Goal: Communication & Community: Participate in discussion

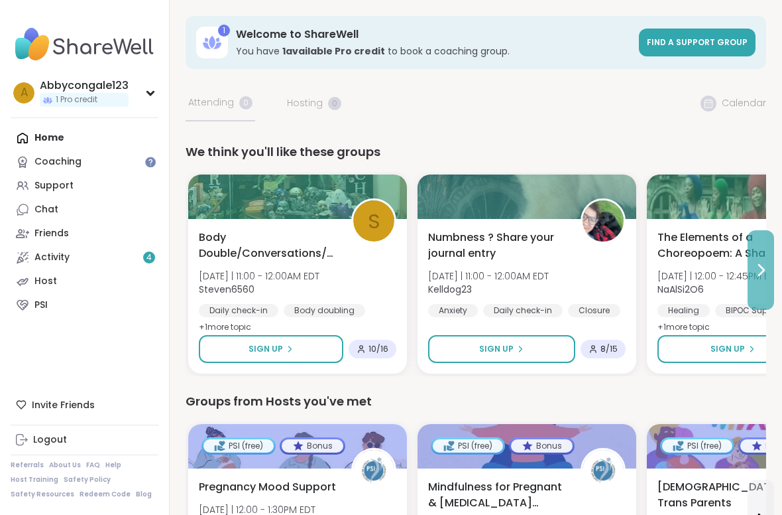
click at [760, 288] on button at bounding box center [761, 270] width 27 height 80
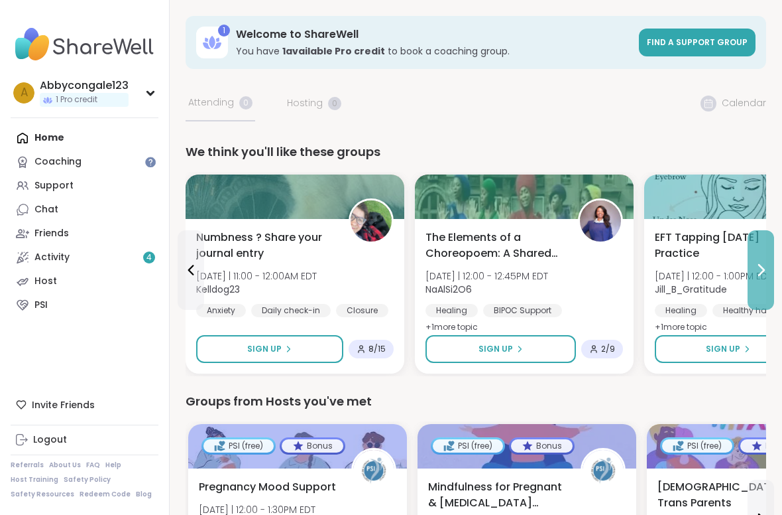
click at [767, 269] on icon at bounding box center [761, 270] width 16 height 16
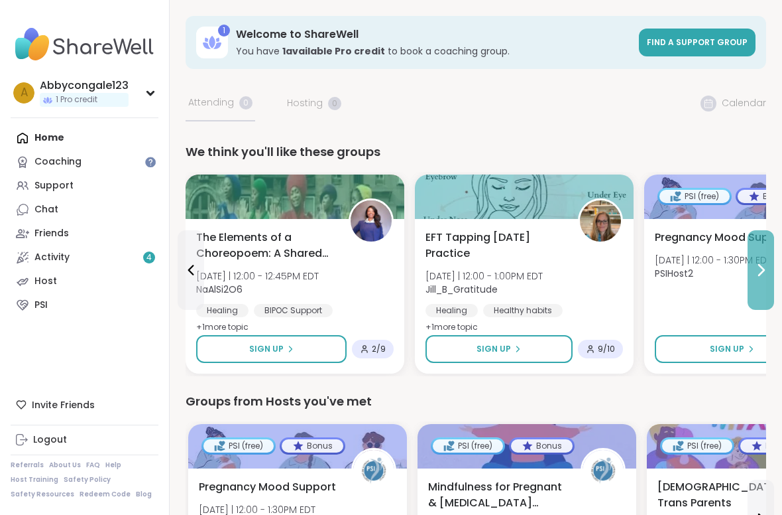
click at [767, 269] on icon at bounding box center [761, 270] width 16 height 16
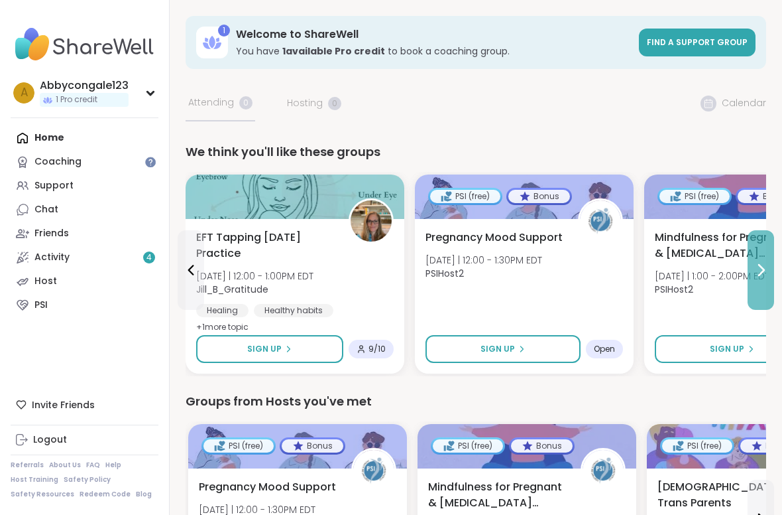
click at [757, 260] on button at bounding box center [761, 270] width 27 height 80
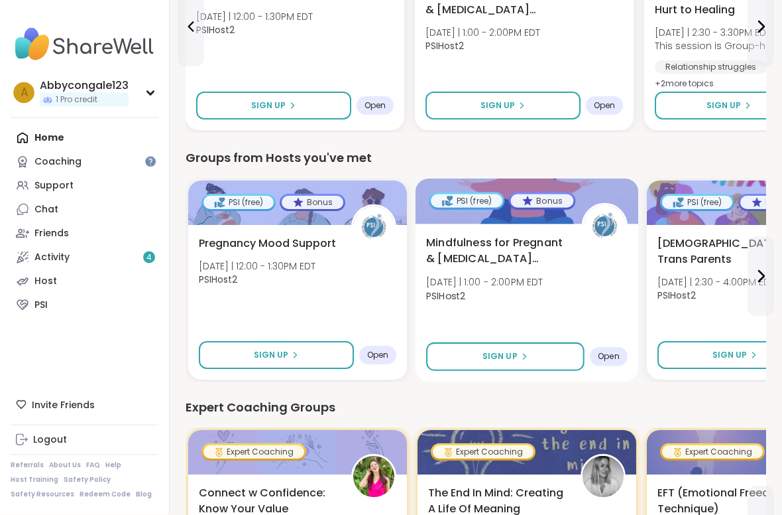
scroll to position [243, 0]
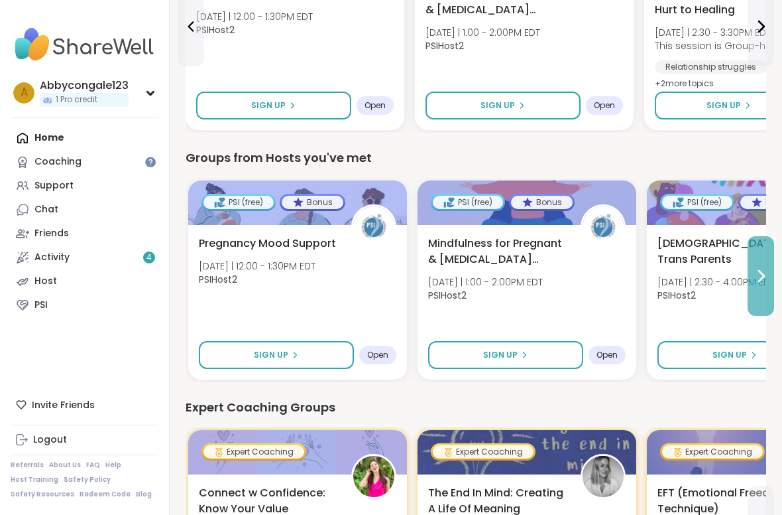
click at [760, 278] on icon at bounding box center [761, 276] width 16 height 16
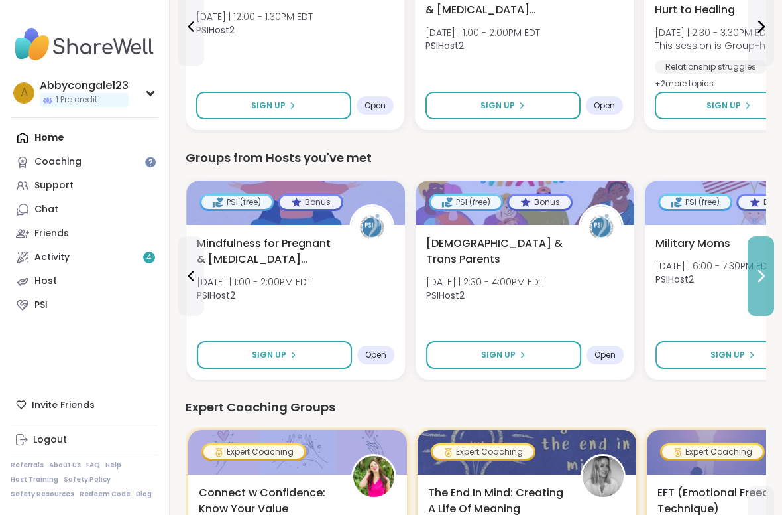
click at [760, 278] on icon at bounding box center [761, 276] width 16 height 16
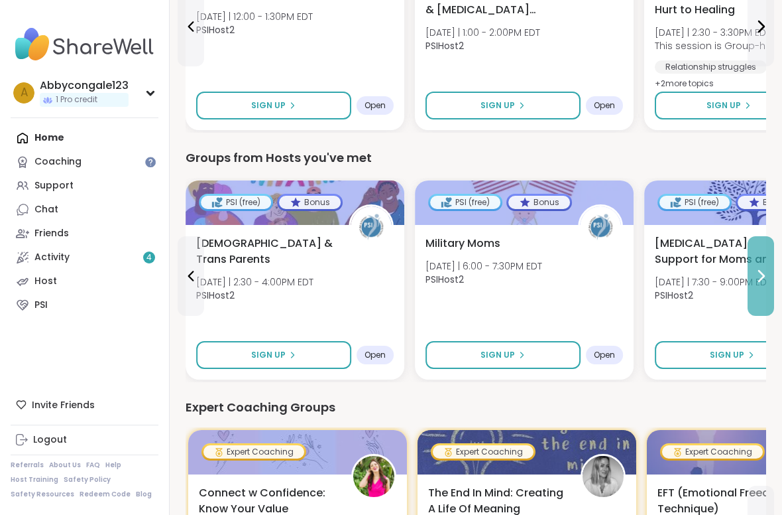
click at [760, 278] on icon at bounding box center [761, 276] width 16 height 16
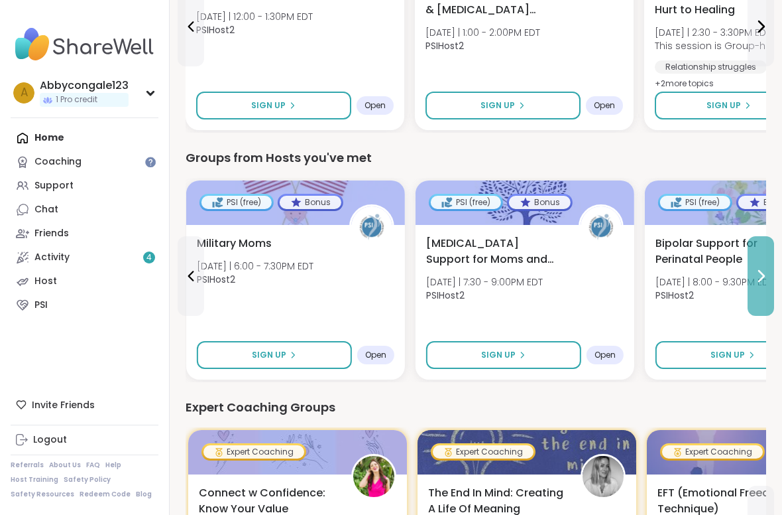
click at [760, 279] on icon at bounding box center [761, 276] width 16 height 16
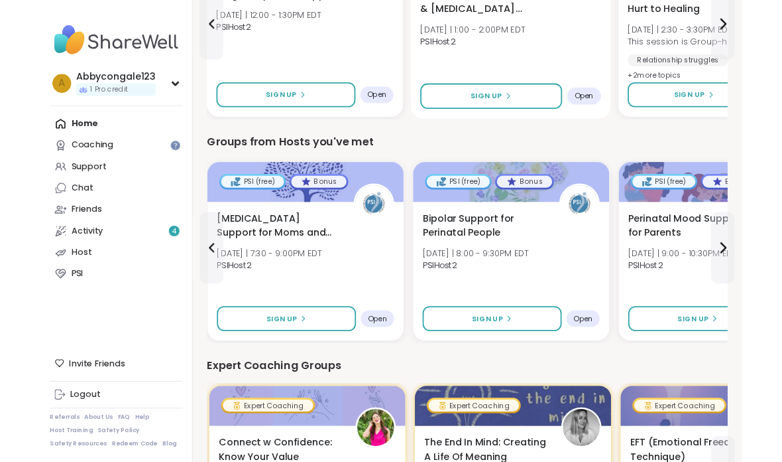
scroll to position [0, 0]
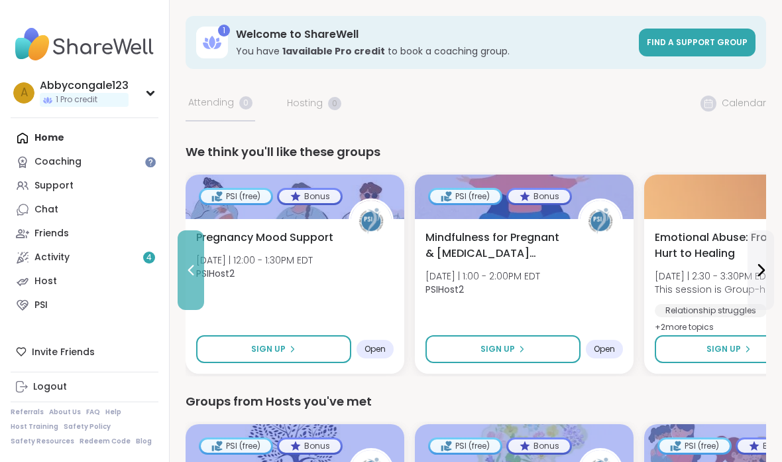
click at [190, 255] on button at bounding box center [191, 270] width 27 height 80
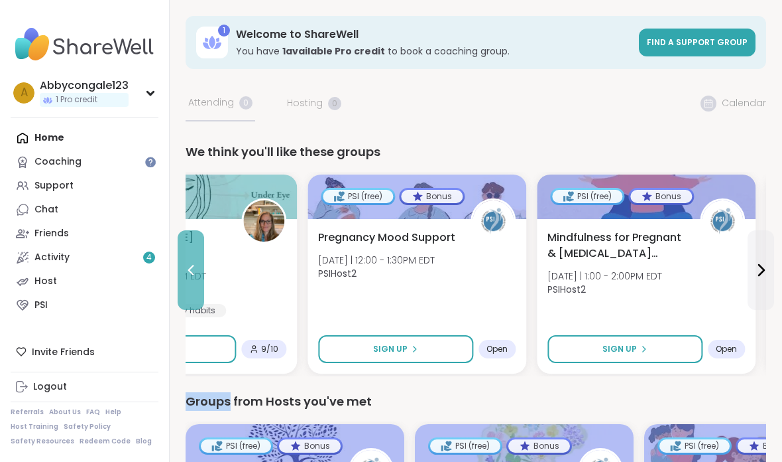
click at [190, 255] on button at bounding box center [191, 270] width 27 height 80
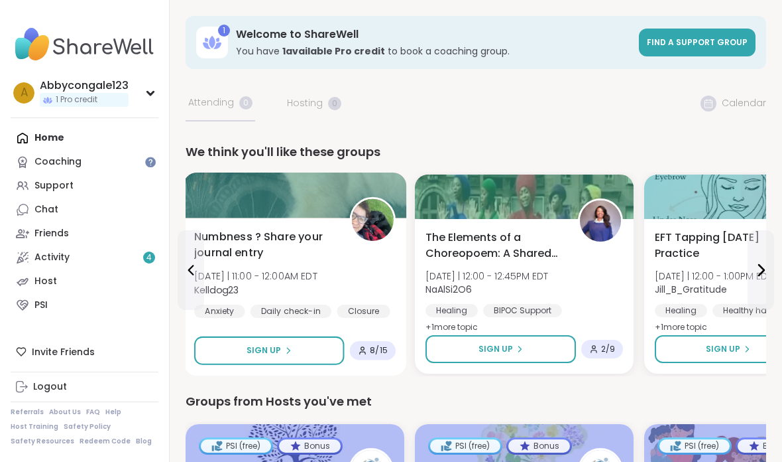
click at [312, 272] on span "[DATE] | 11:00 - 12:00AM EDT" at bounding box center [255, 275] width 123 height 13
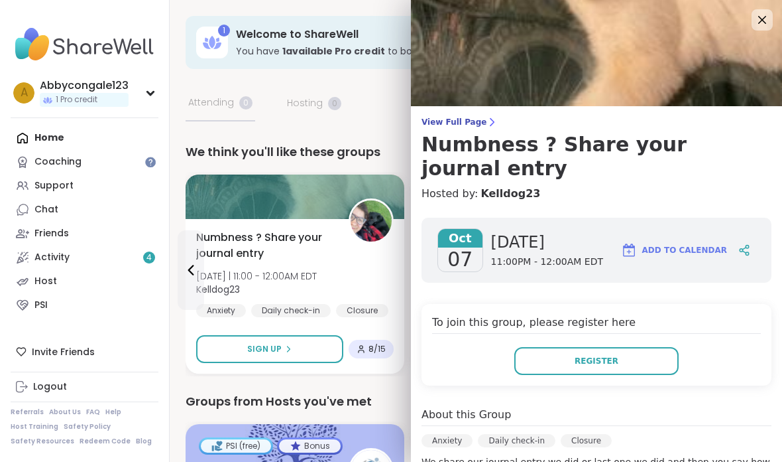
scroll to position [31, 0]
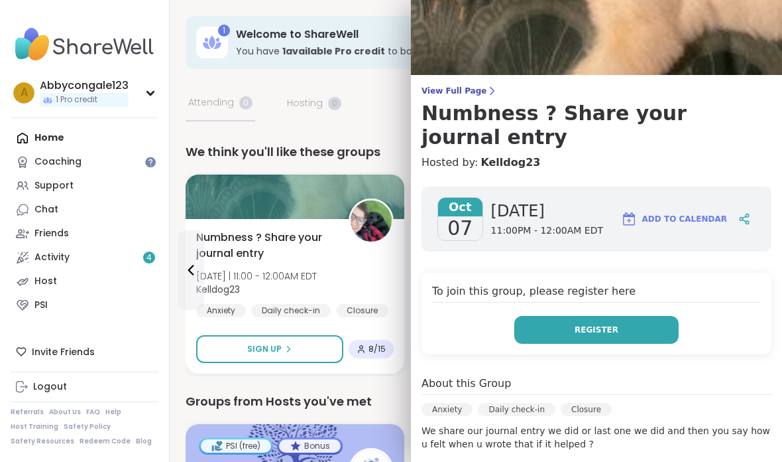
click at [568, 316] on button "Register" at bounding box center [597, 330] width 164 height 28
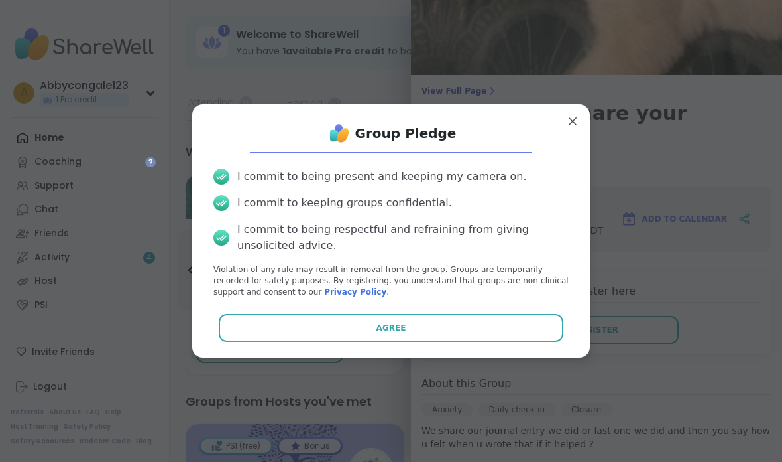
click at [422, 334] on button "Agree" at bounding box center [391, 328] width 345 height 28
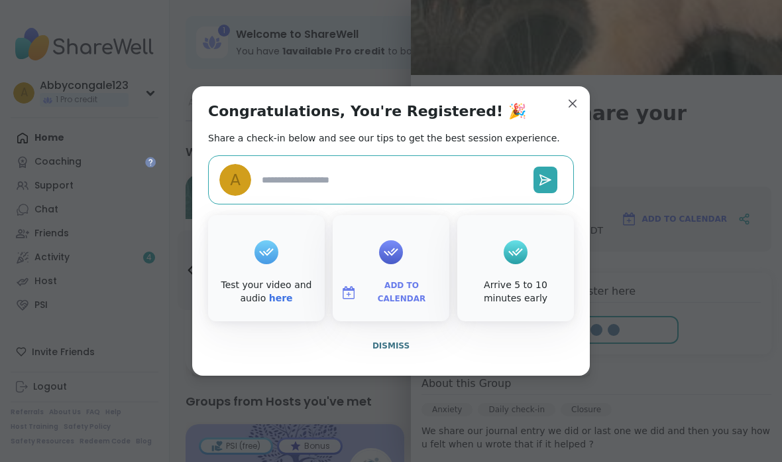
type textarea "*"
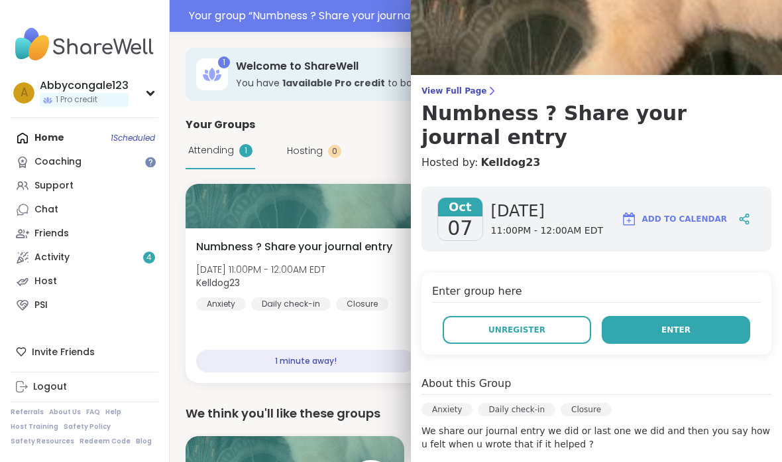
click at [639, 316] on button "Enter" at bounding box center [676, 330] width 149 height 28
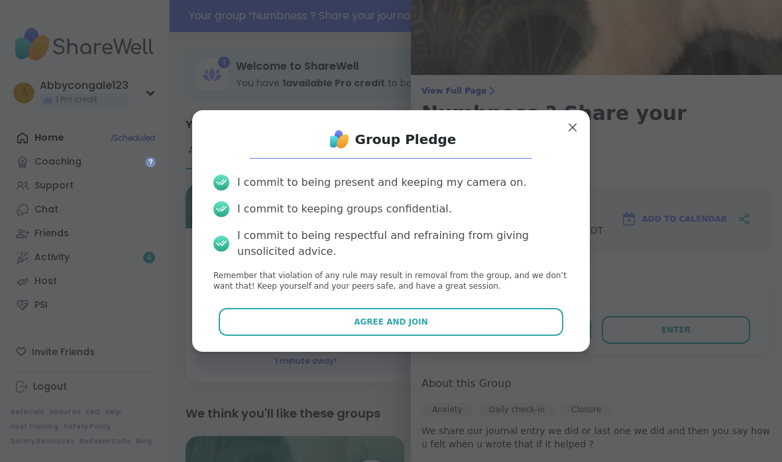
click at [501, 322] on button "Agree and Join" at bounding box center [391, 322] width 345 height 28
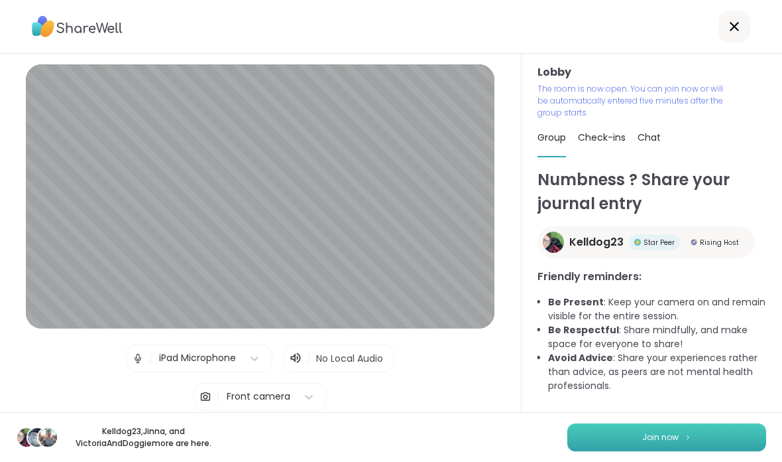
click at [717, 442] on button "Join now" at bounding box center [667, 437] width 199 height 28
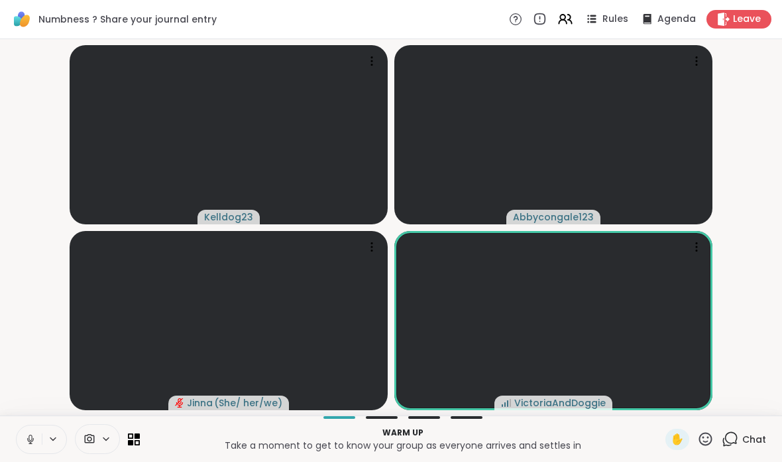
click at [114, 442] on span at bounding box center [110, 438] width 19 height 11
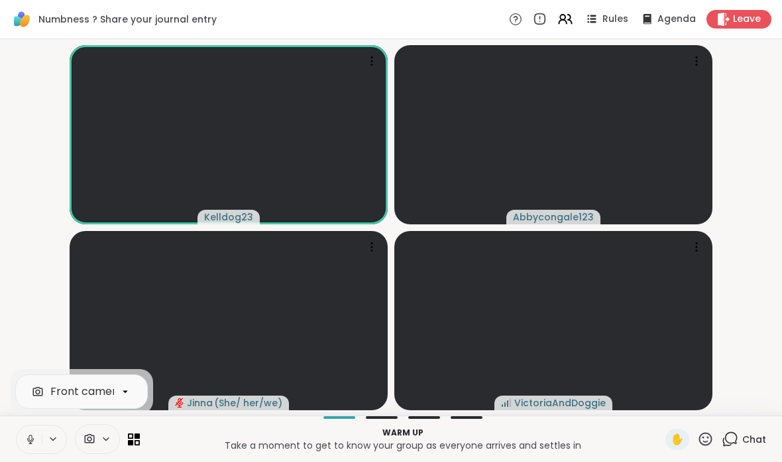
click at [31, 432] on button at bounding box center [29, 439] width 25 height 28
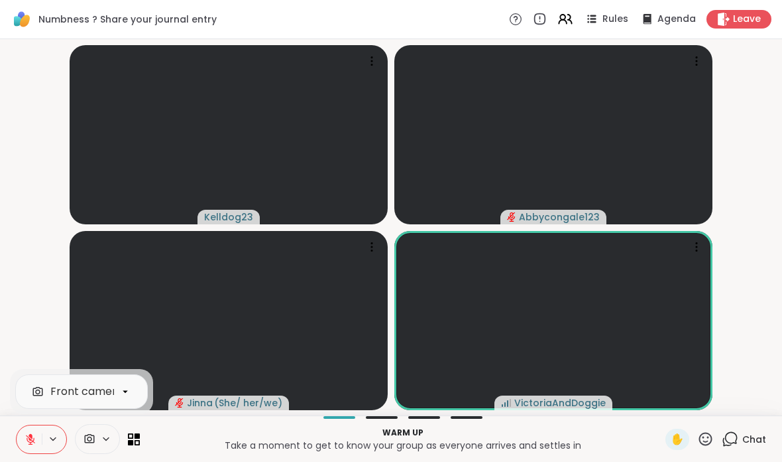
click at [126, 440] on div "Front camera" at bounding box center [78, 439] width 124 height 30
click at [137, 442] on icon at bounding box center [134, 438] width 13 height 13
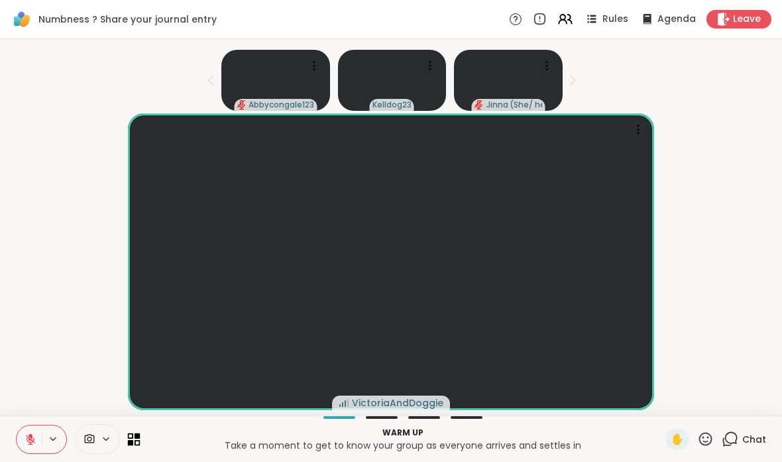
click at [137, 442] on icon at bounding box center [134, 438] width 13 height 13
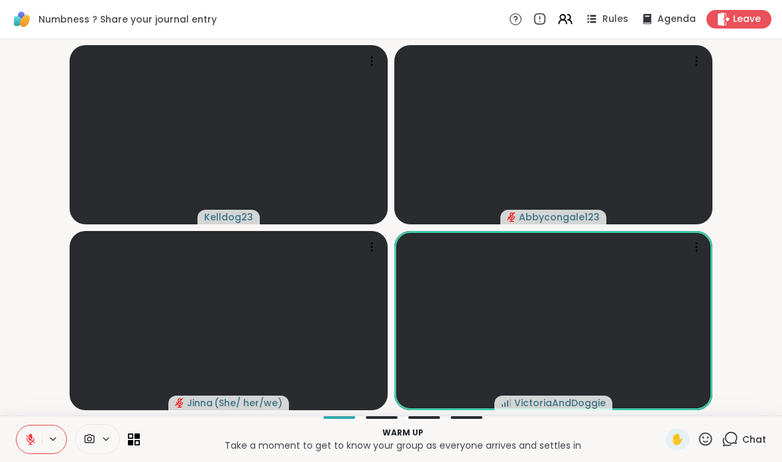
click at [83, 441] on span at bounding box center [88, 438] width 25 height 13
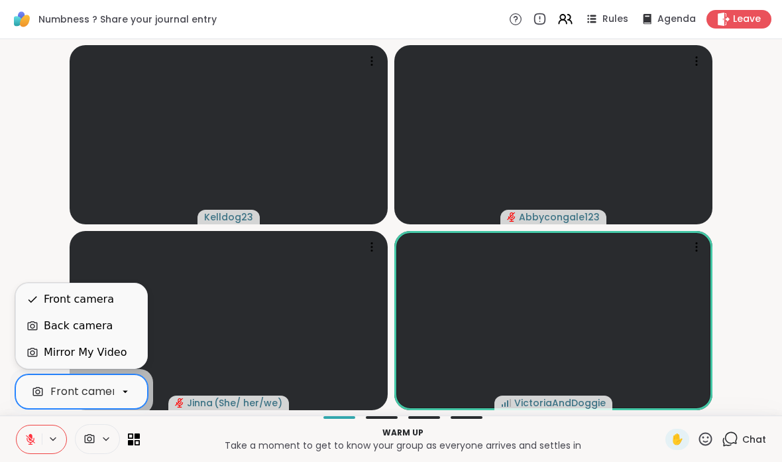
click at [127, 394] on icon at bounding box center [125, 391] width 12 height 12
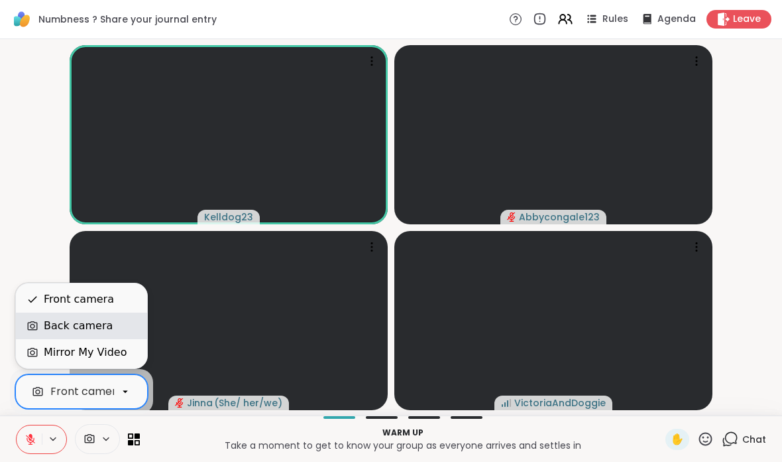
click at [115, 329] on div "Back camera" at bounding box center [82, 326] width 110 height 16
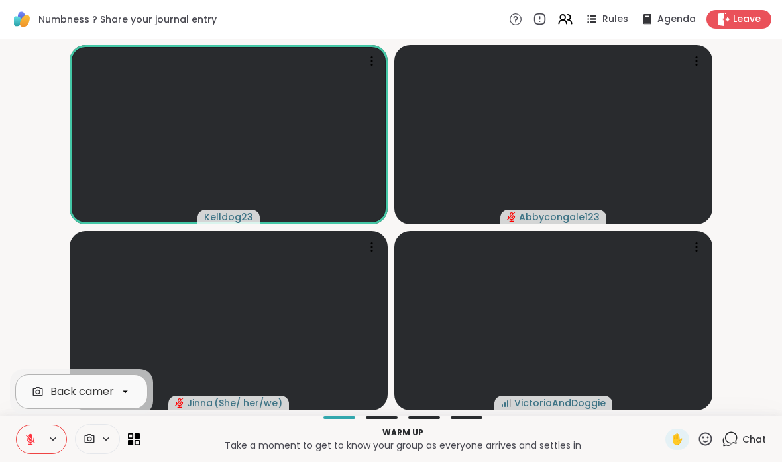
click at [92, 403] on div "Back camera" at bounding box center [81, 391] width 133 height 34
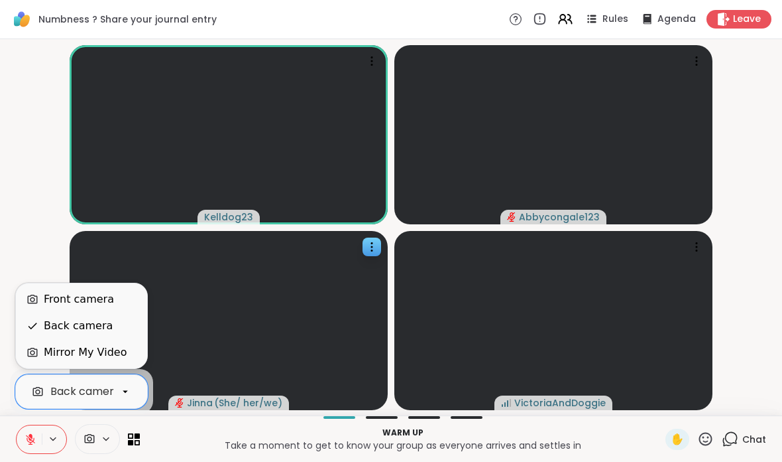
click at [112, 311] on div "Front camera" at bounding box center [81, 299] width 131 height 27
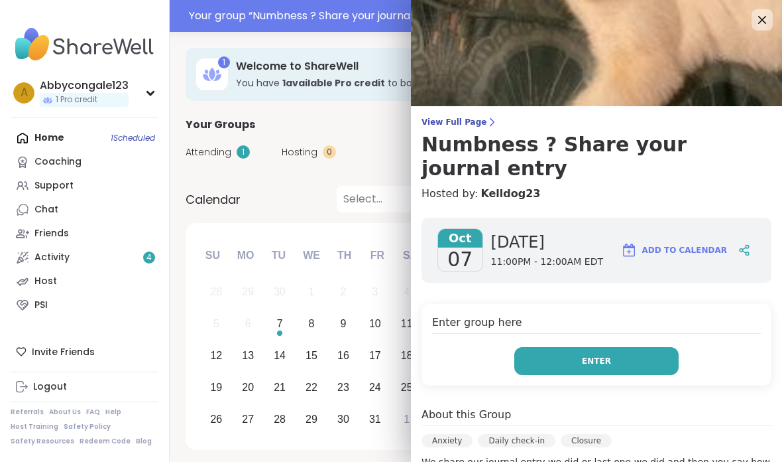
click at [562, 347] on button "Enter" at bounding box center [597, 361] width 164 height 28
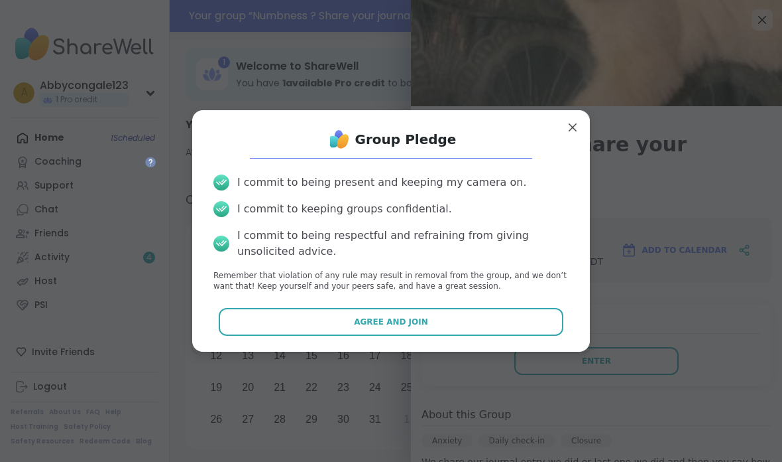
click at [497, 316] on button "Agree and Join" at bounding box center [391, 322] width 345 height 28
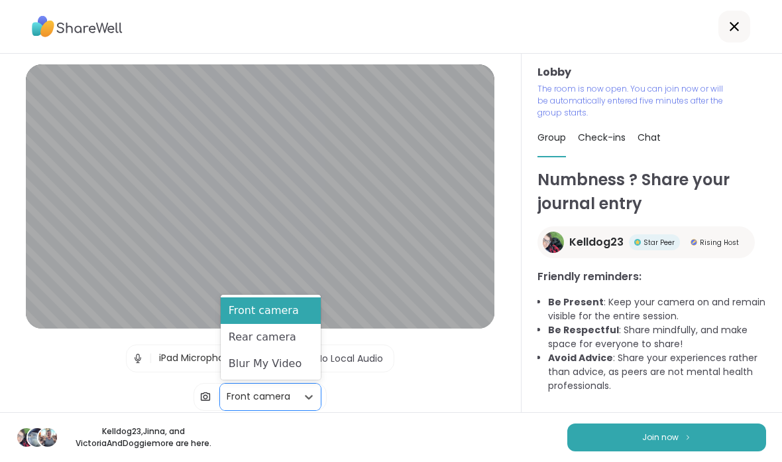
click at [281, 396] on div "Front camera" at bounding box center [259, 396] width 64 height 14
click at [286, 369] on div "Blur My Video" at bounding box center [271, 363] width 100 height 27
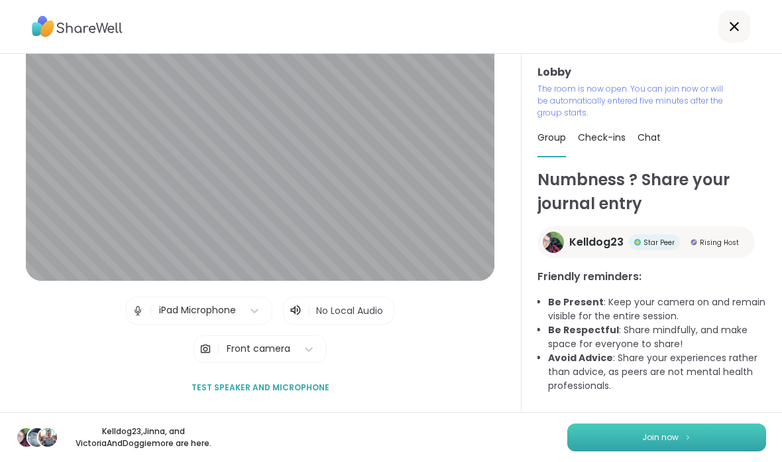
scroll to position [49, 0]
click at [625, 443] on button "Join now" at bounding box center [667, 437] width 199 height 28
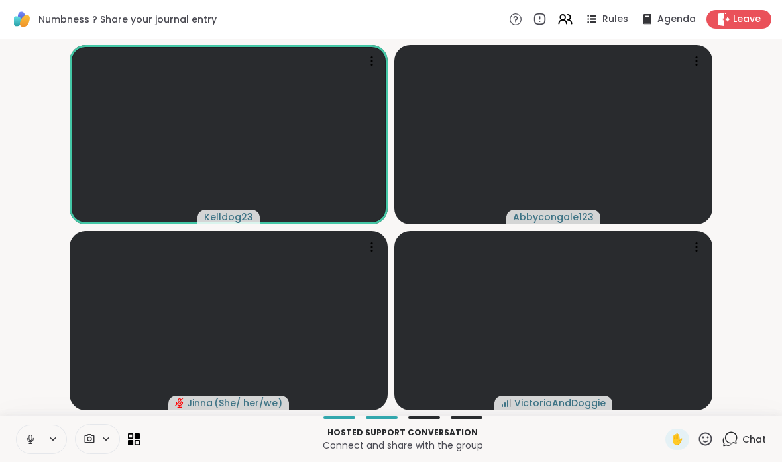
click at [28, 442] on icon at bounding box center [31, 439] width 12 height 12
click at [32, 437] on icon at bounding box center [30, 437] width 3 height 6
click at [24, 443] on button at bounding box center [29, 439] width 25 height 28
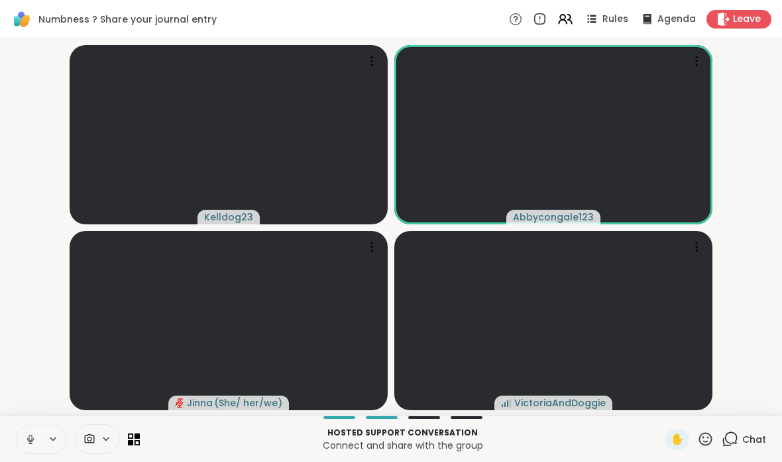
click at [32, 444] on icon at bounding box center [31, 439] width 12 height 12
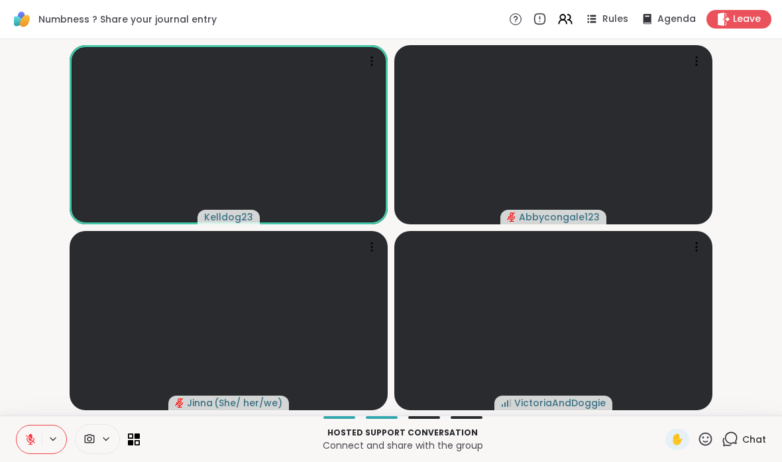
click at [32, 438] on icon at bounding box center [31, 439] width 12 height 12
click at [29, 440] on icon at bounding box center [31, 439] width 4 height 3
click at [44, 436] on button at bounding box center [54, 438] width 25 height 11
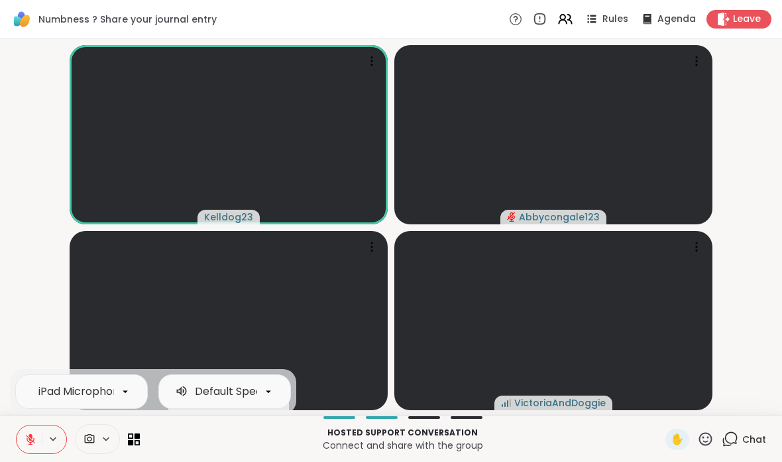
click at [27, 438] on icon at bounding box center [31, 439] width 12 height 12
click at [29, 444] on icon at bounding box center [31, 439] width 12 height 12
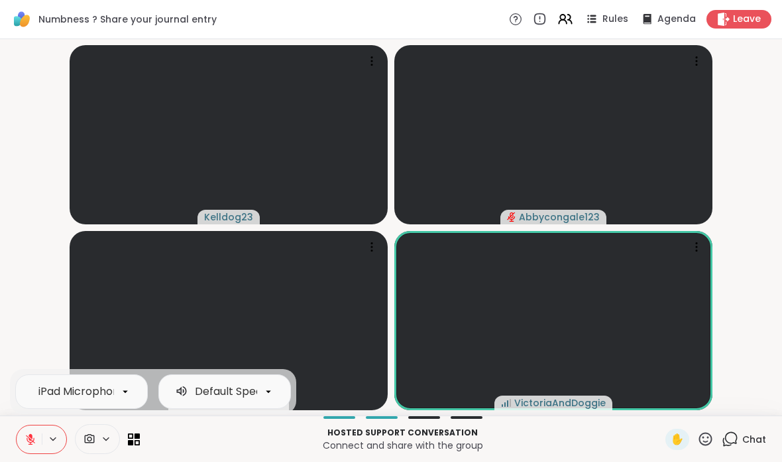
click at [11, 293] on video-player-container "Kelldog23 Abbycongale123 Jinna ( She/ her/we ) VictoriaAndDoggie" at bounding box center [391, 226] width 767 height 365
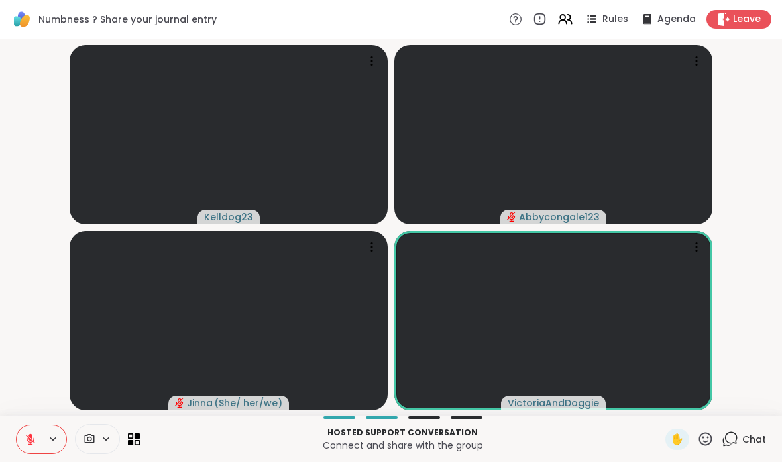
click at [27, 436] on icon at bounding box center [31, 439] width 12 height 12
click at [25, 438] on icon at bounding box center [31, 439] width 12 height 12
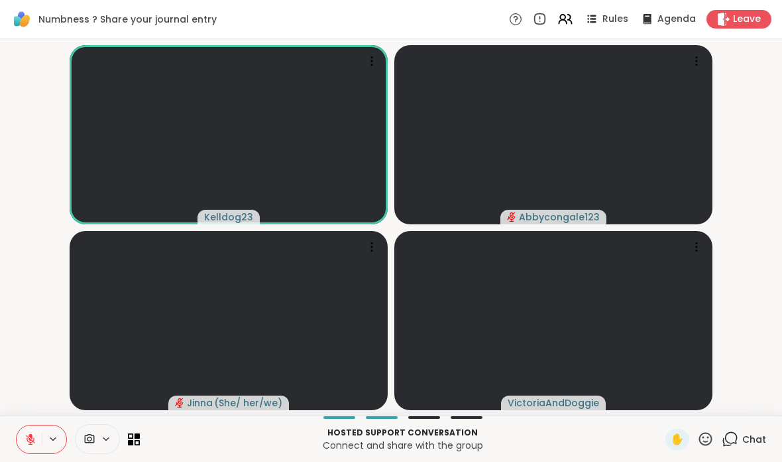
click at [29, 438] on icon at bounding box center [31, 439] width 12 height 12
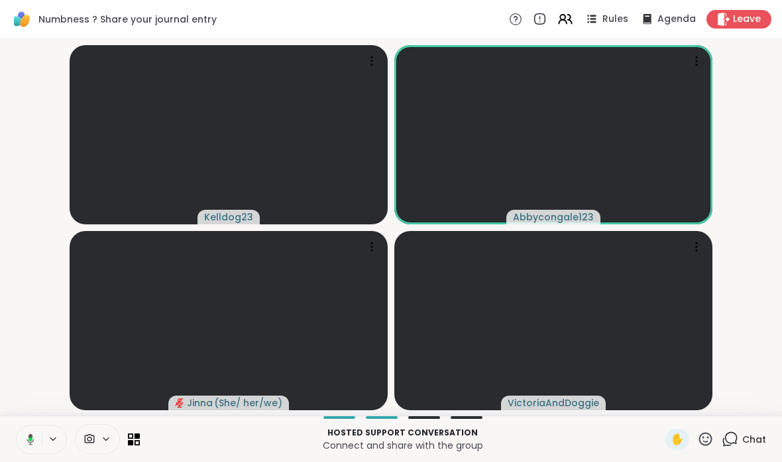
click at [29, 444] on icon at bounding box center [29, 439] width 12 height 12
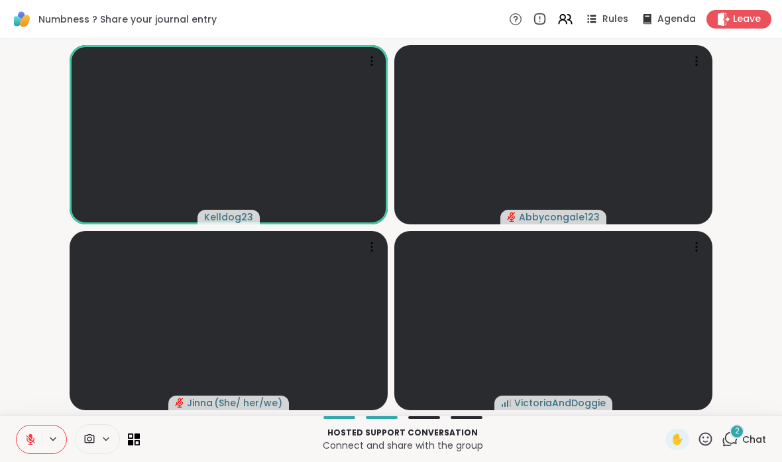
click at [750, 442] on span "Chat" at bounding box center [755, 438] width 24 height 13
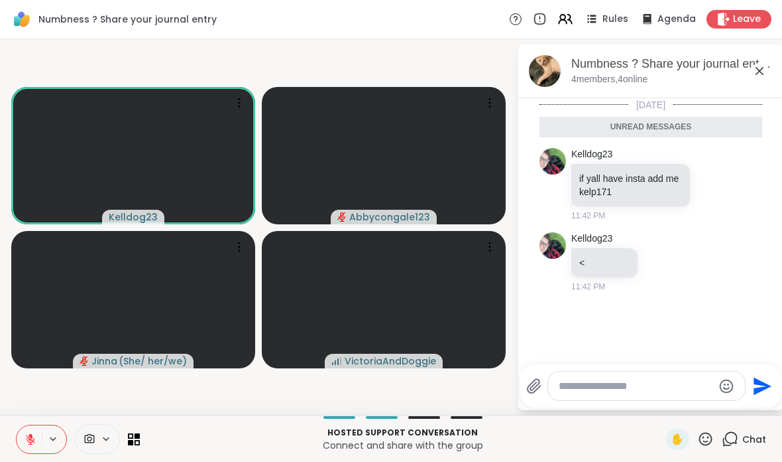
click at [652, 383] on textarea "Type your message" at bounding box center [636, 385] width 154 height 13
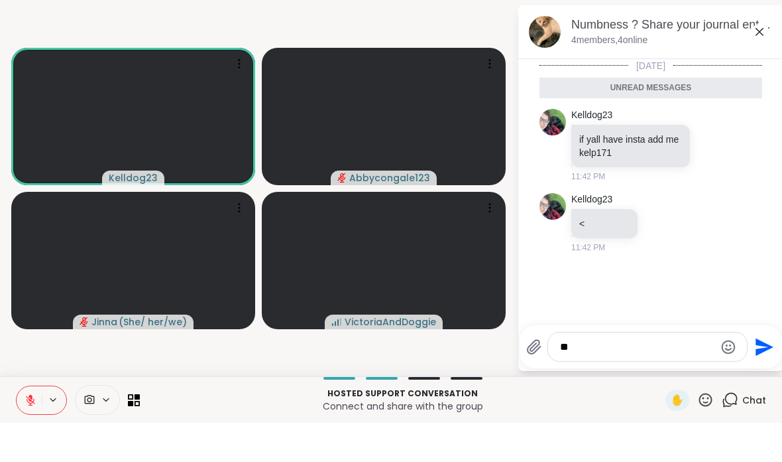
type textarea "*"
type textarea "**********"
click at [760, 367] on button "Send" at bounding box center [763, 382] width 30 height 30
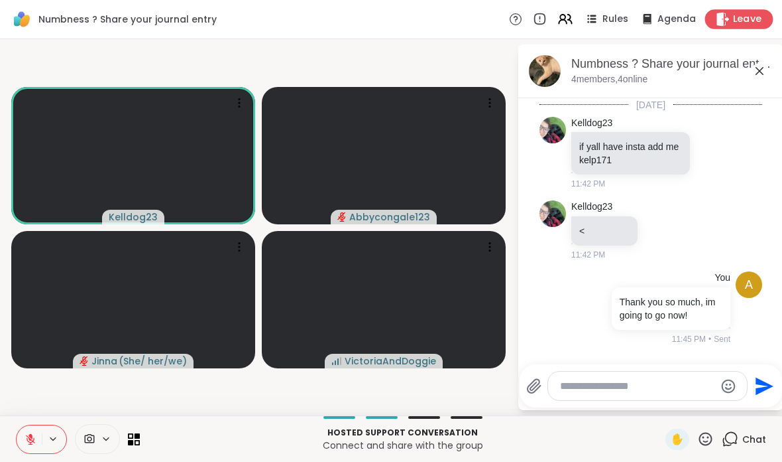
click at [741, 17] on span "Leave" at bounding box center [747, 20] width 29 height 14
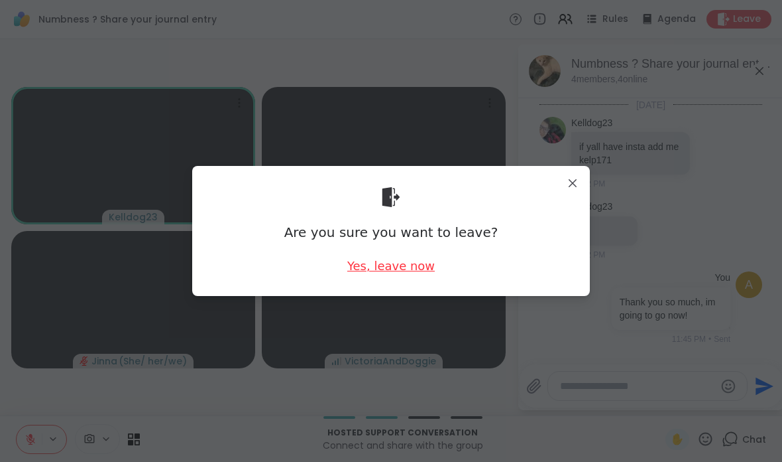
click at [397, 267] on div "Yes, leave now" at bounding box center [391, 265] width 88 height 17
